Goal: Navigation & Orientation: Find specific page/section

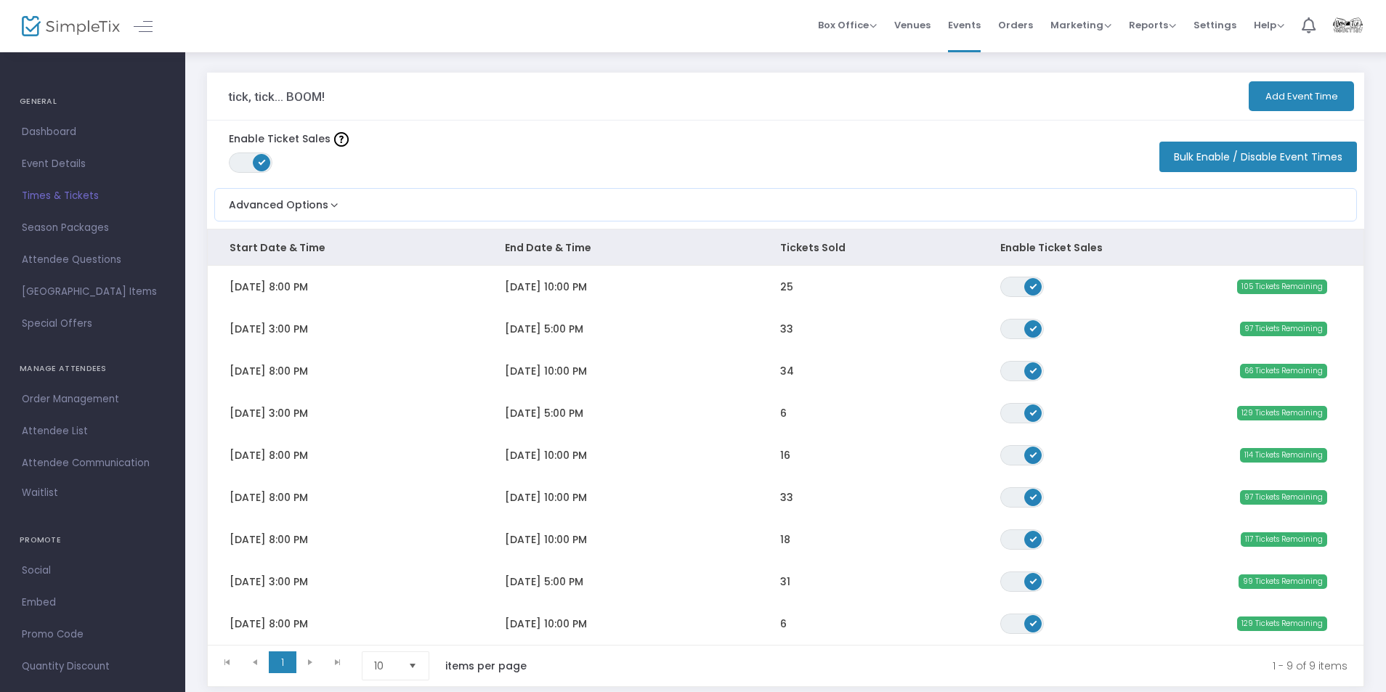
click at [1013, 23] on span "Orders" at bounding box center [1015, 25] width 35 height 37
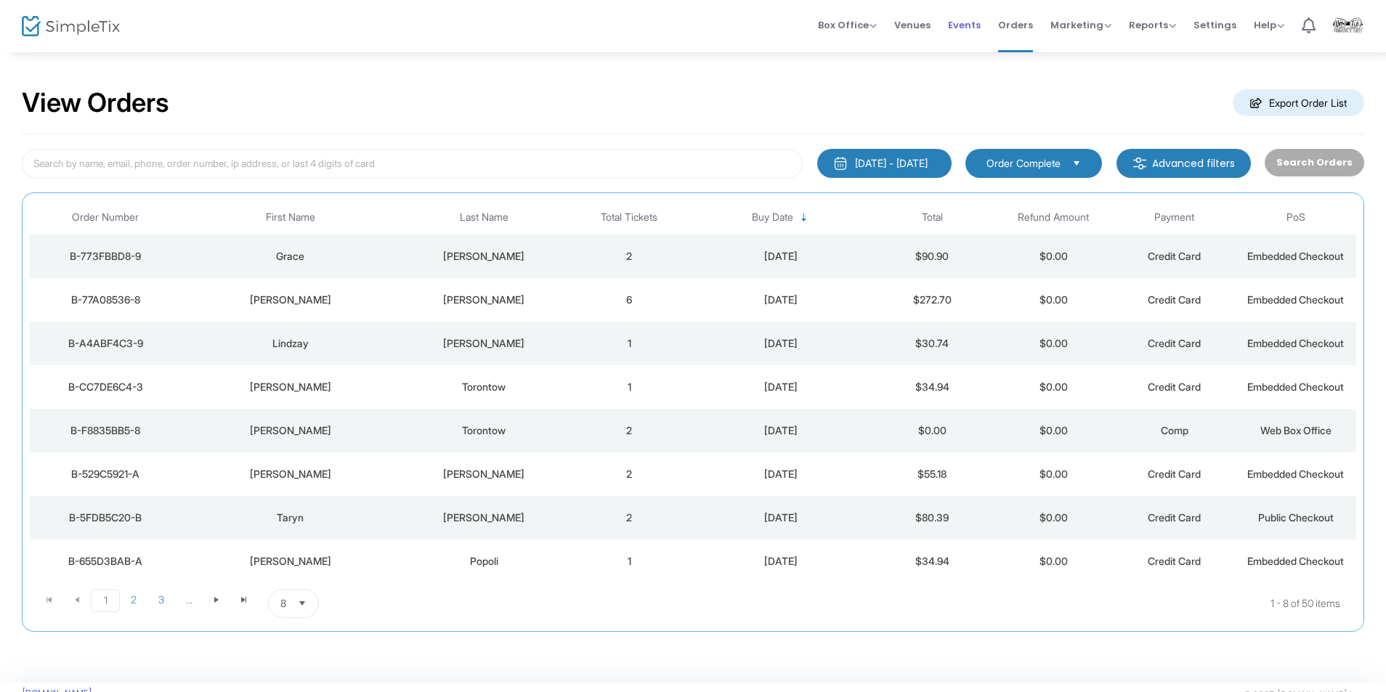
click at [973, 23] on span "Events" at bounding box center [964, 25] width 33 height 37
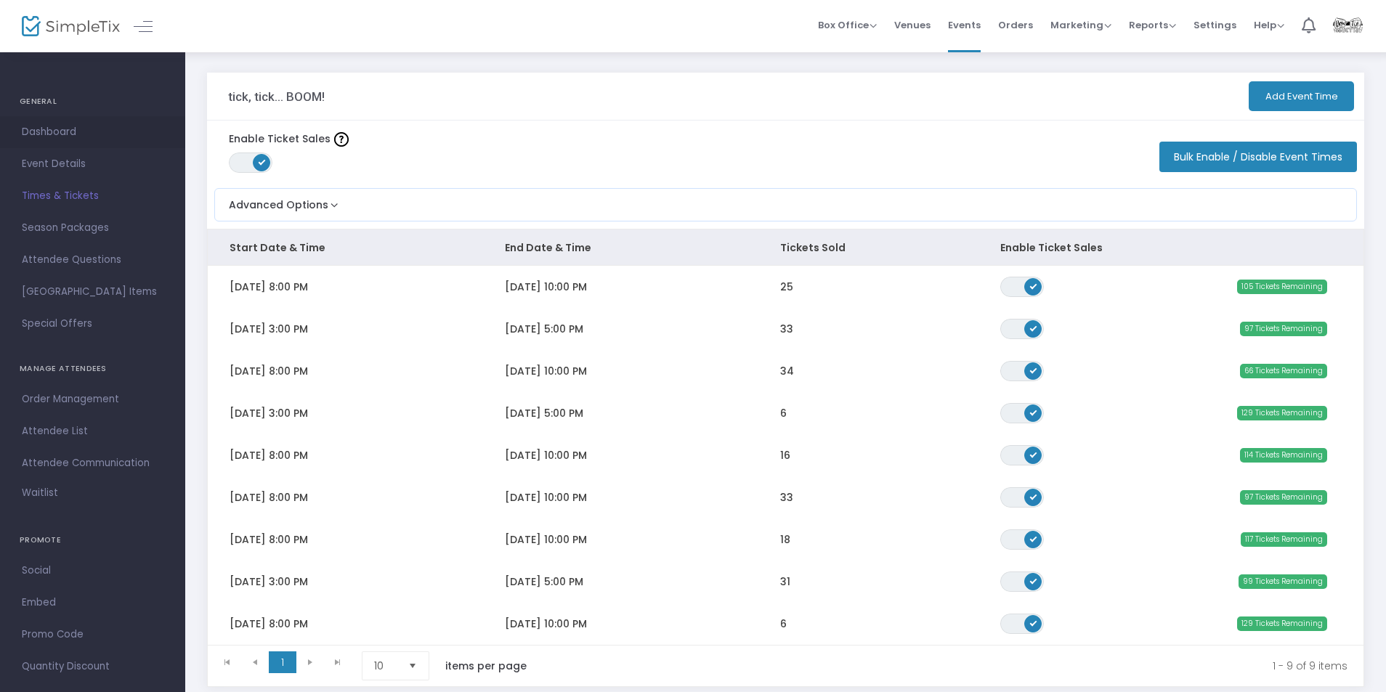
click at [62, 137] on span "Dashboard" at bounding box center [93, 132] width 142 height 19
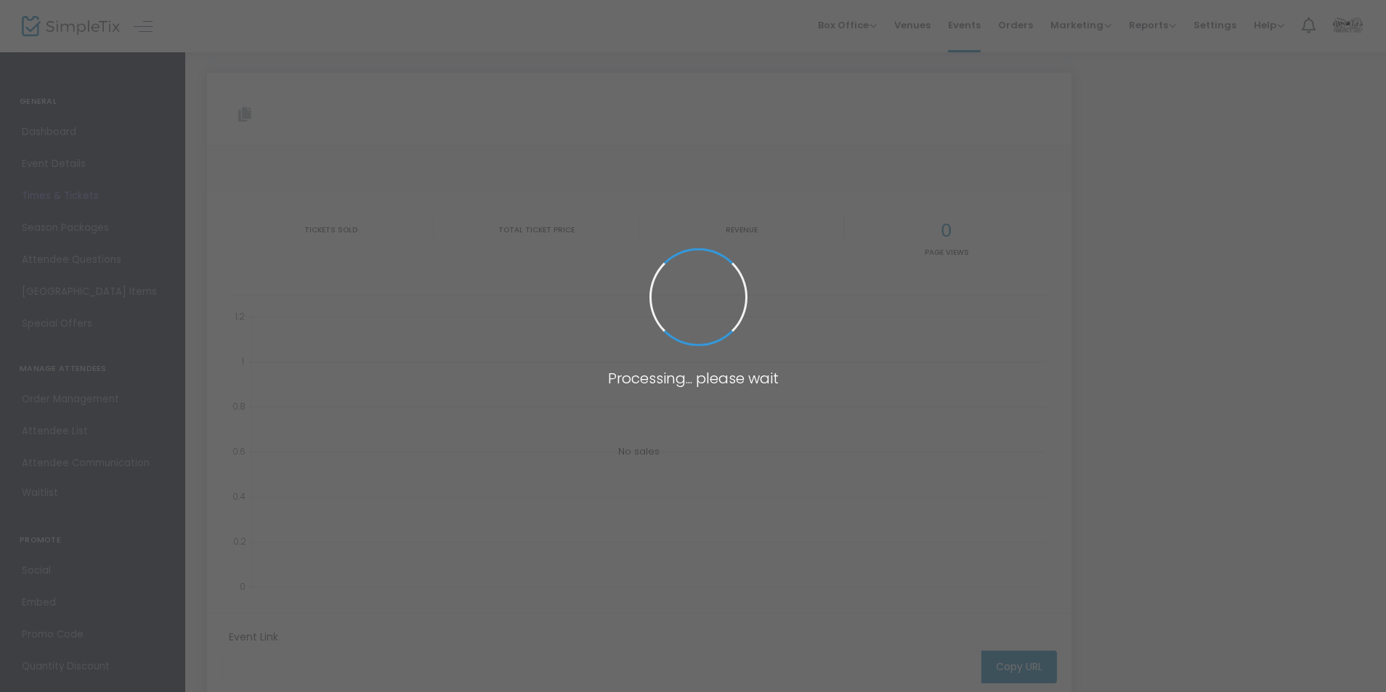
type input "[URL][DOMAIN_NAME]"
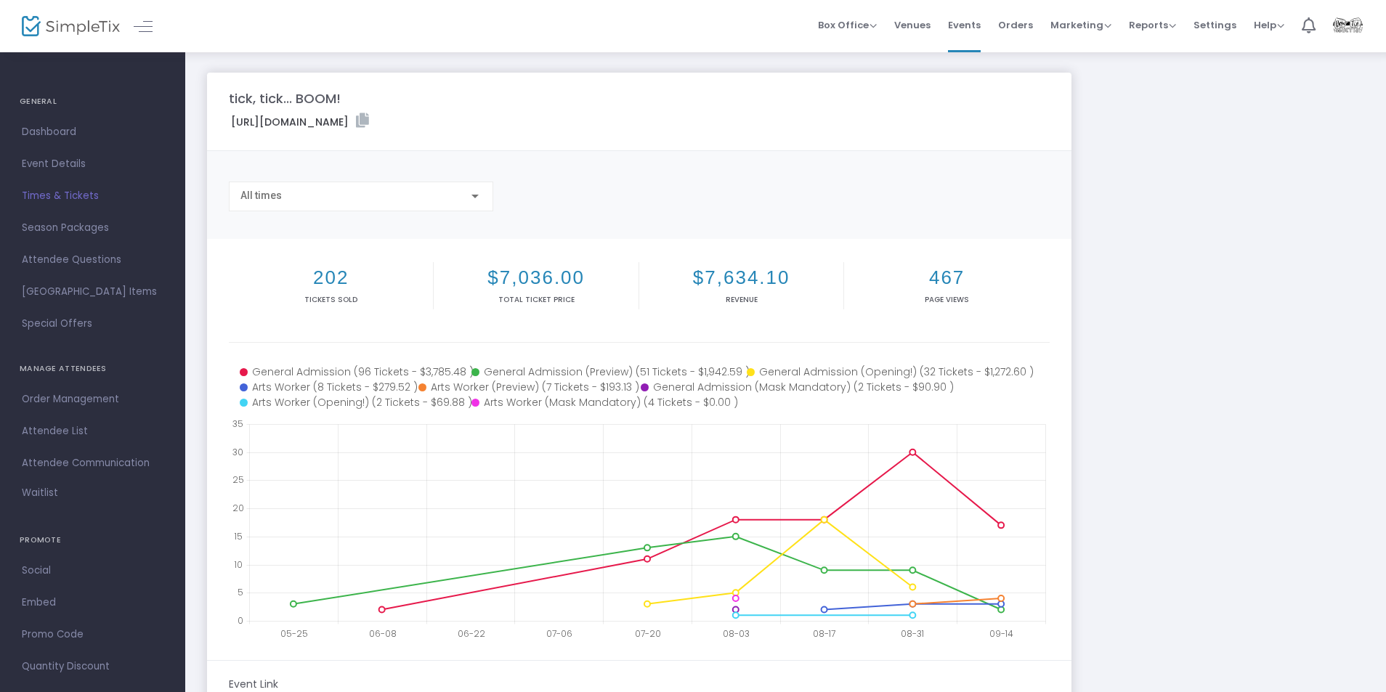
click at [738, 120] on div "[URL][DOMAIN_NAME]" at bounding box center [639, 124] width 835 height 22
